Goal: Navigation & Orientation: Find specific page/section

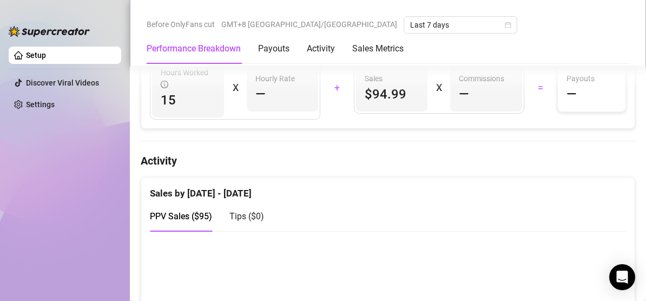
scroll to position [379, 0]
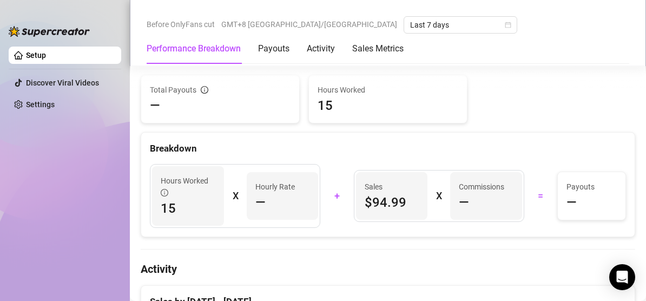
click at [365, 198] on span "$94.99" at bounding box center [392, 202] width 55 height 17
click at [367, 155] on div "Hours Worked 15 X Hourly Rate — + Sales $94.99 X Commissions — = Payouts —" at bounding box center [388, 195] width 494 height 81
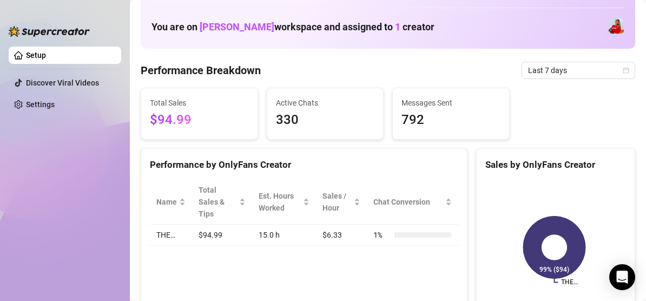
scroll to position [0, 0]
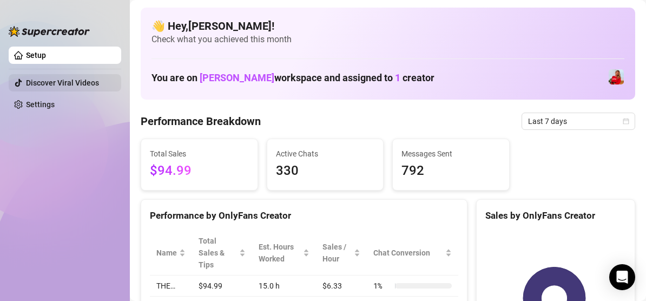
click at [54, 83] on link "Discover Viral Videos" at bounding box center [62, 83] width 73 height 9
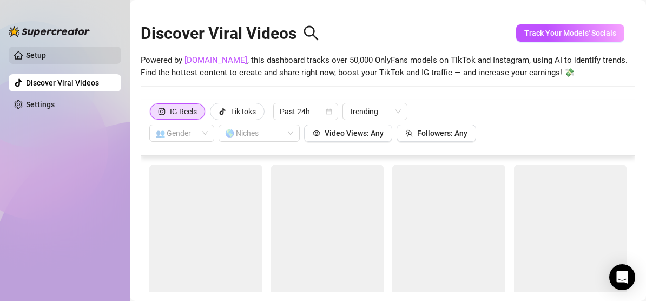
click at [46, 57] on link "Setup" at bounding box center [36, 55] width 20 height 9
